Goal: Task Accomplishment & Management: Manage account settings

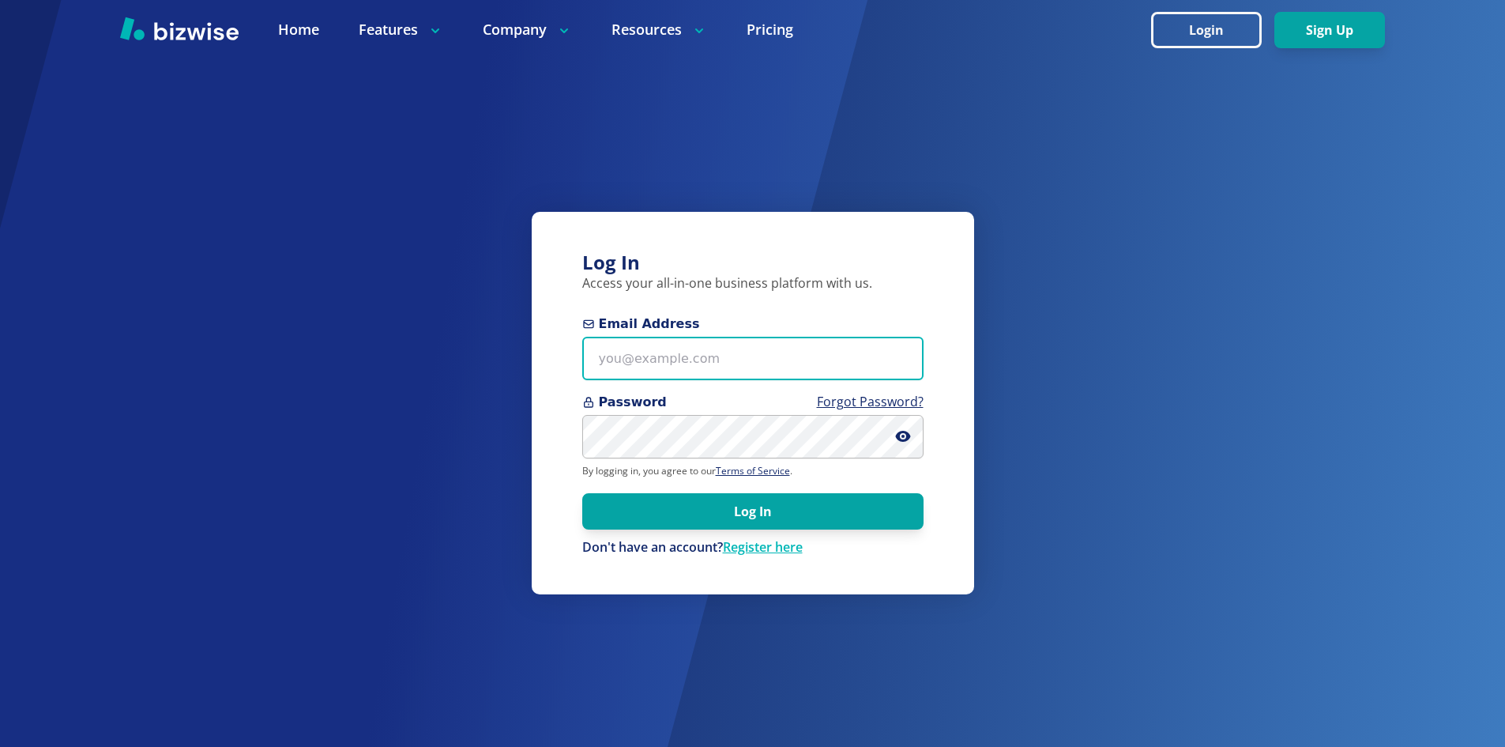
click at [684, 361] on input "Email Address" at bounding box center [752, 358] width 341 height 43
paste input "[EMAIL_ADDRESS][DOMAIN_NAME]"
type input "[EMAIL_ADDRESS][DOMAIN_NAME]"
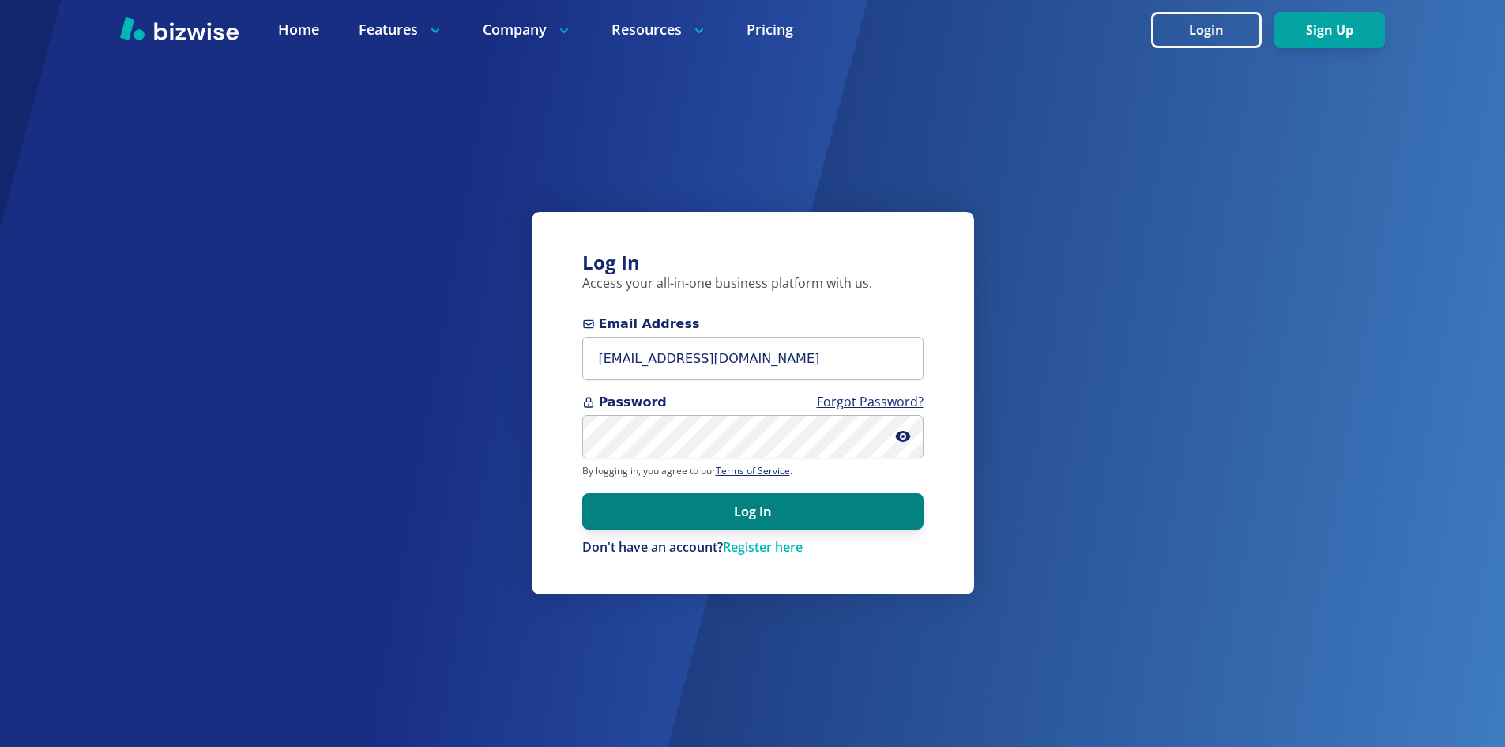
click at [707, 506] on button "Log In" at bounding box center [752, 511] width 341 height 36
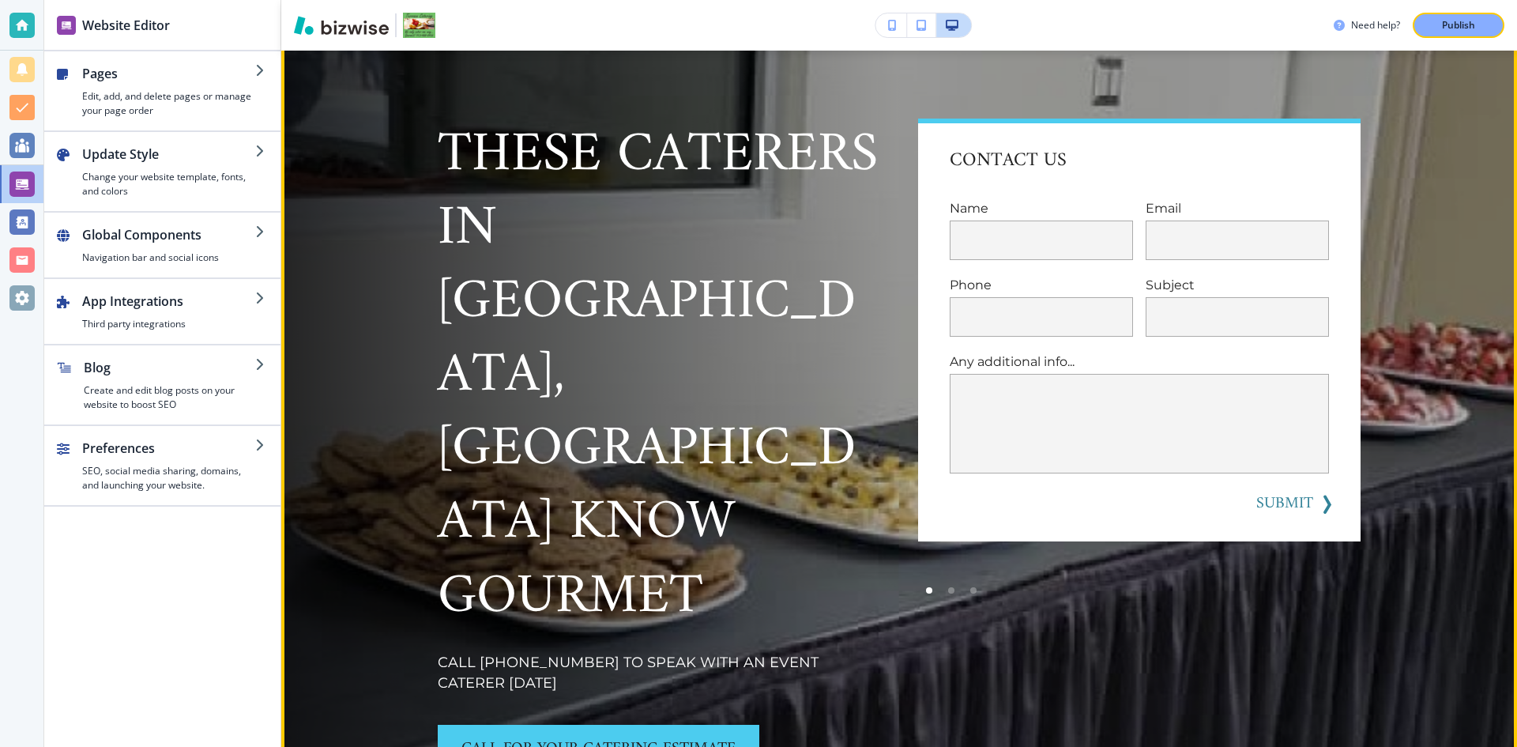
scroll to position [316, 0]
